Goal: Information Seeking & Learning: Understand process/instructions

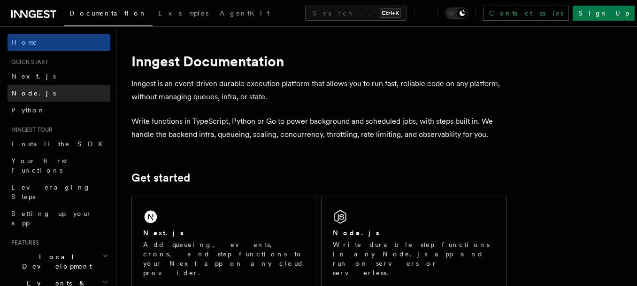
click at [34, 92] on link "Node.js" at bounding box center [59, 93] width 103 height 17
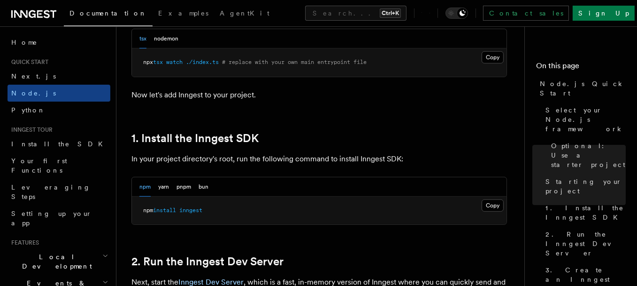
scroll to position [611, 0]
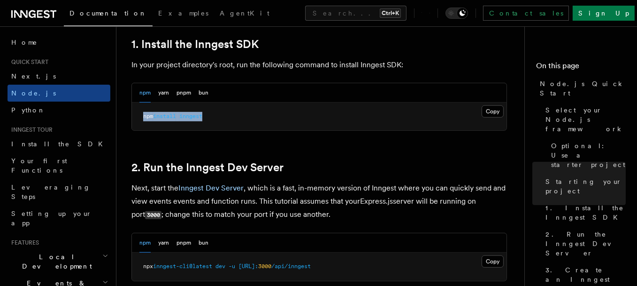
drag, startPoint x: 140, startPoint y: 112, endPoint x: 226, endPoint y: 117, distance: 87.1
click at [226, 117] on pre "npm install inngest" at bounding box center [319, 116] width 375 height 28
copy span "npm install inngest"
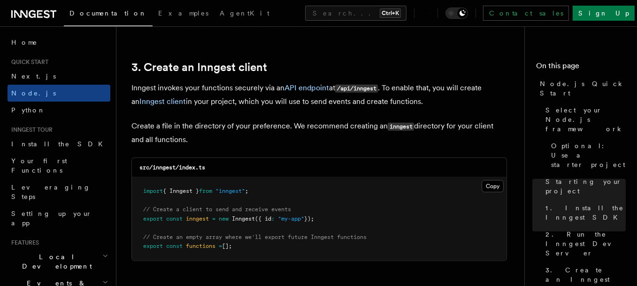
scroll to position [1221, 0]
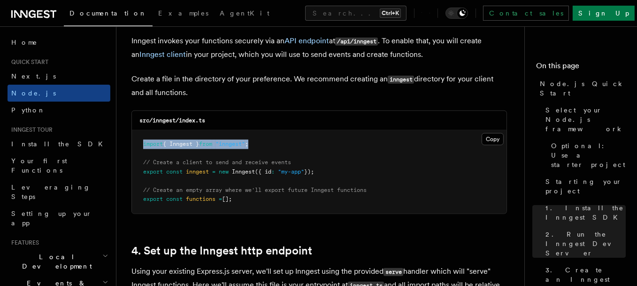
drag, startPoint x: 142, startPoint y: 142, endPoint x: 274, endPoint y: 141, distance: 131.5
click at [274, 141] on pre "import { Inngest } from "inngest" ; // Create a client to send and receive even…" at bounding box center [319, 171] width 375 height 83
copy span "import { Inngest } from "inngest" ;"
click at [327, 153] on pre "import { Inngest } from "inngest" ; // Create a client to send and receive even…" at bounding box center [319, 171] width 375 height 83
drag, startPoint x: 142, startPoint y: 160, endPoint x: 342, endPoint y: 172, distance: 199.6
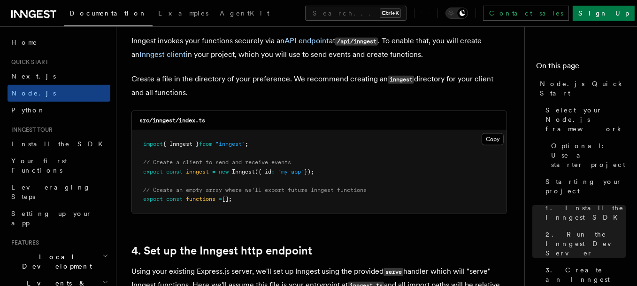
click at [342, 172] on pre "import { Inngest } from "inngest" ; // Create a client to send and receive even…" at bounding box center [319, 171] width 375 height 83
copy code "// Create a client to send and receive events export const inngest = new Innges…"
click at [407, 130] on pre "import { Inngest } from "inngest" ; // Create a client to send and receive even…" at bounding box center [319, 171] width 375 height 83
drag, startPoint x: 141, startPoint y: 184, endPoint x: 262, endPoint y: 209, distance: 123.7
click at [262, 209] on pre "import { Inngest } from "inngest" ; // Create a client to send and receive even…" at bounding box center [319, 171] width 375 height 83
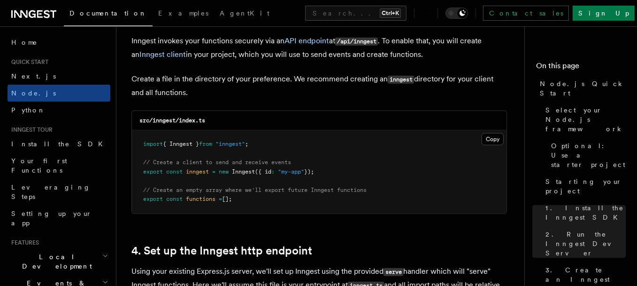
copy code "// Create an empty array where we'll export future Inngest functions export con…"
click at [406, 131] on pre "import { Inngest } from "inngest" ; // Create a client to send and receive even…" at bounding box center [319, 171] width 375 height 83
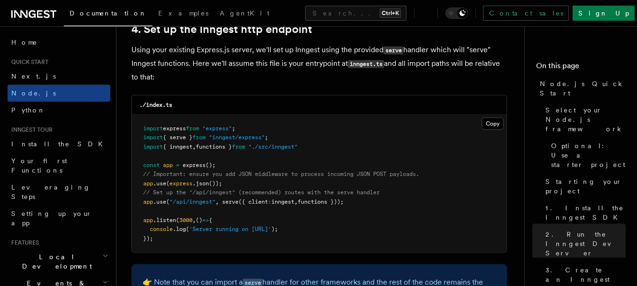
scroll to position [1456, 0]
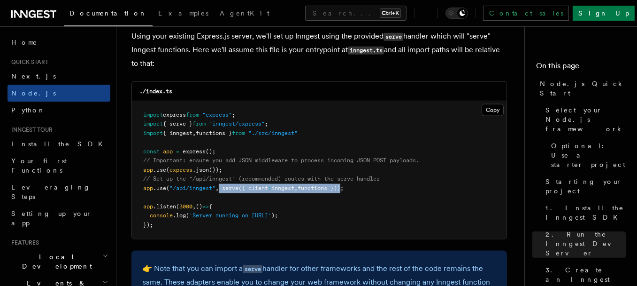
drag, startPoint x: 222, startPoint y: 188, endPoint x: 349, endPoint y: 187, distance: 126.8
click at [344, 187] on span "app .use ( "/api/inngest" , serve ({ client : inngest , functions }));" at bounding box center [243, 188] width 201 height 7
copy span "serve ({ client : inngest , functions })"
click at [160, 144] on pre "import express from "express" ; import { serve } from "inngest/express" ; impor…" at bounding box center [319, 170] width 375 height 138
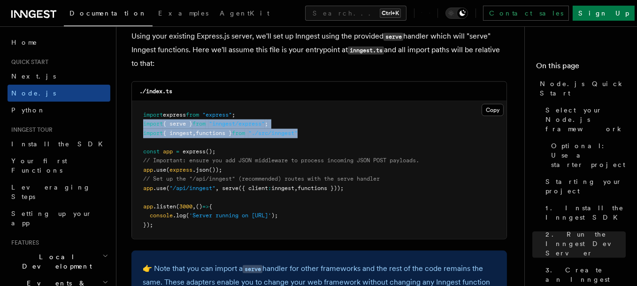
drag, startPoint x: 139, startPoint y: 124, endPoint x: 325, endPoint y: 132, distance: 186.7
click at [323, 131] on pre "import express from "express" ; import { serve } from "inngest/express" ; impor…" at bounding box center [319, 170] width 375 height 138
copy code "import { serve } from "inngest/express" ; import { inngest , functions } from "…"
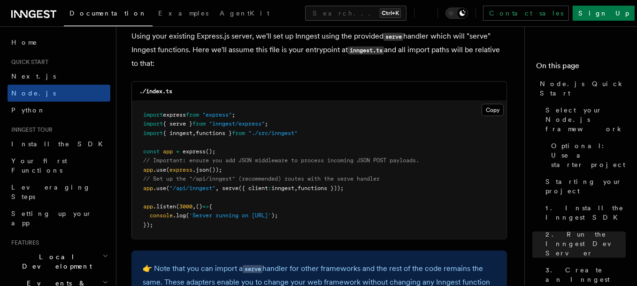
click at [429, 119] on pre "import express from "express" ; import { serve } from "inngest/express" ; impor…" at bounding box center [319, 170] width 375 height 138
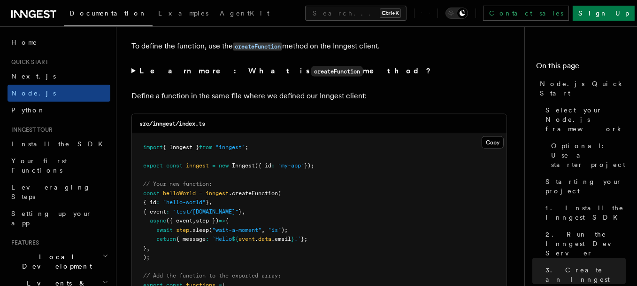
scroll to position [1832, 0]
